Goal: Task Accomplishment & Management: Use online tool/utility

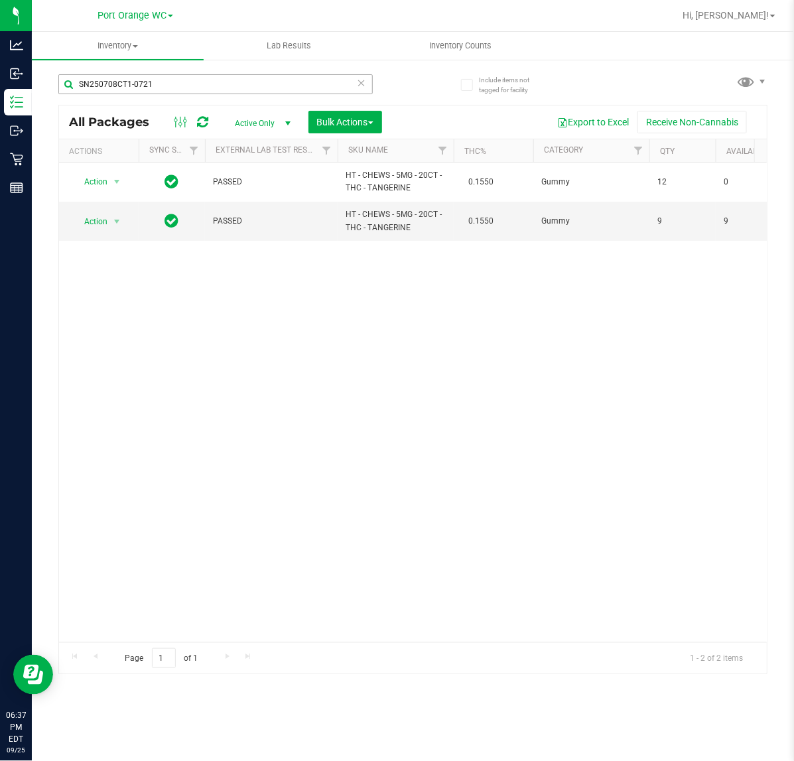
click at [217, 88] on input "SN250708CT1-0721" at bounding box center [215, 84] width 314 height 20
click at [217, 92] on input "SN250708CT1-0721" at bounding box center [215, 84] width 314 height 20
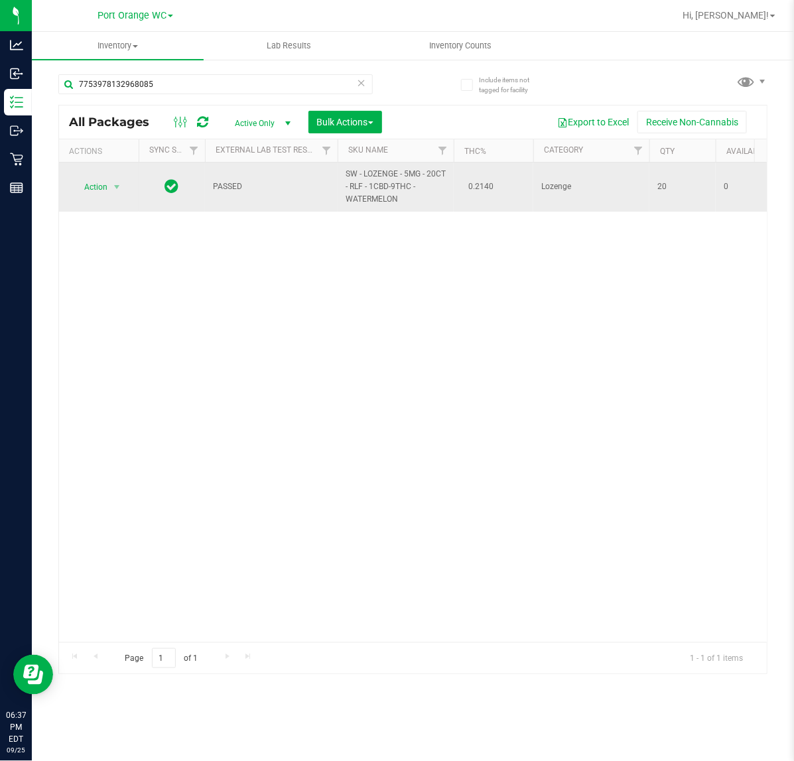
click at [366, 196] on span "SW - LOZENGE - 5MG - 20CT - RLF - 1CBD-9THC - WATERMELON" at bounding box center [396, 187] width 100 height 38
copy td "SW - LOZENGE - 5MG - 20CT - RLF - 1CBD-9THC - WATERMELON"
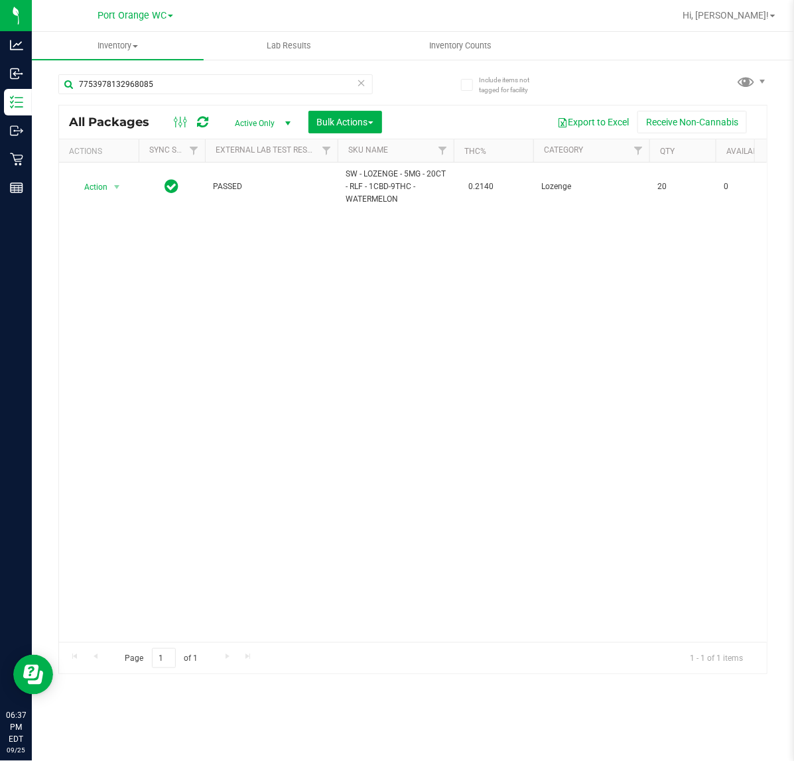
click at [229, 94] on div "7753978132968085" at bounding box center [215, 89] width 314 height 31
click at [229, 88] on input "7753978132968085" at bounding box center [215, 84] width 314 height 20
click at [226, 90] on input "7753978132968085" at bounding box center [215, 84] width 314 height 20
paste input "SW - LOZENGE - 5MG - 20CT - RLF - 1CBD-9THC - WATERMELON"
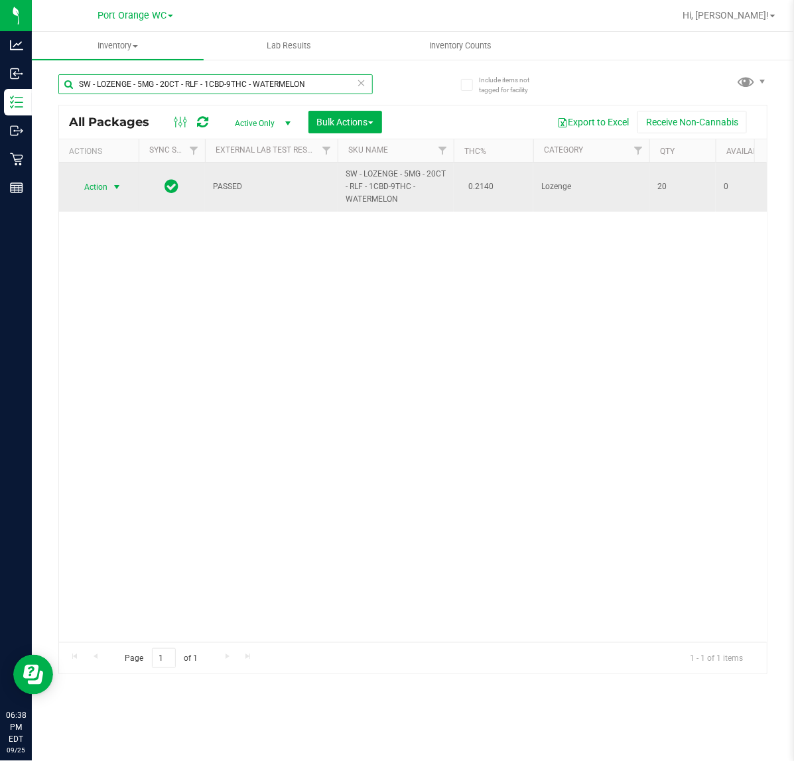
type input "SW - LOZENGE - 5MG - 20CT - RLF - 1CBD-9THC - WATERMELON"
click at [101, 186] on span "Action" at bounding box center [90, 187] width 36 height 19
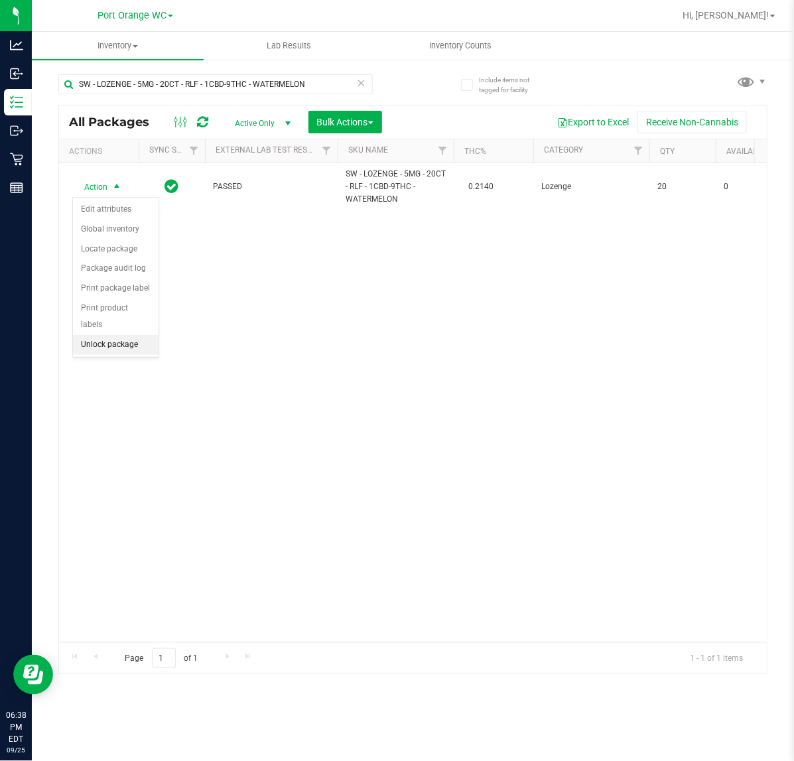
click at [118, 335] on li "Unlock package" at bounding box center [116, 345] width 86 height 20
